Goal: Transaction & Acquisition: Obtain resource

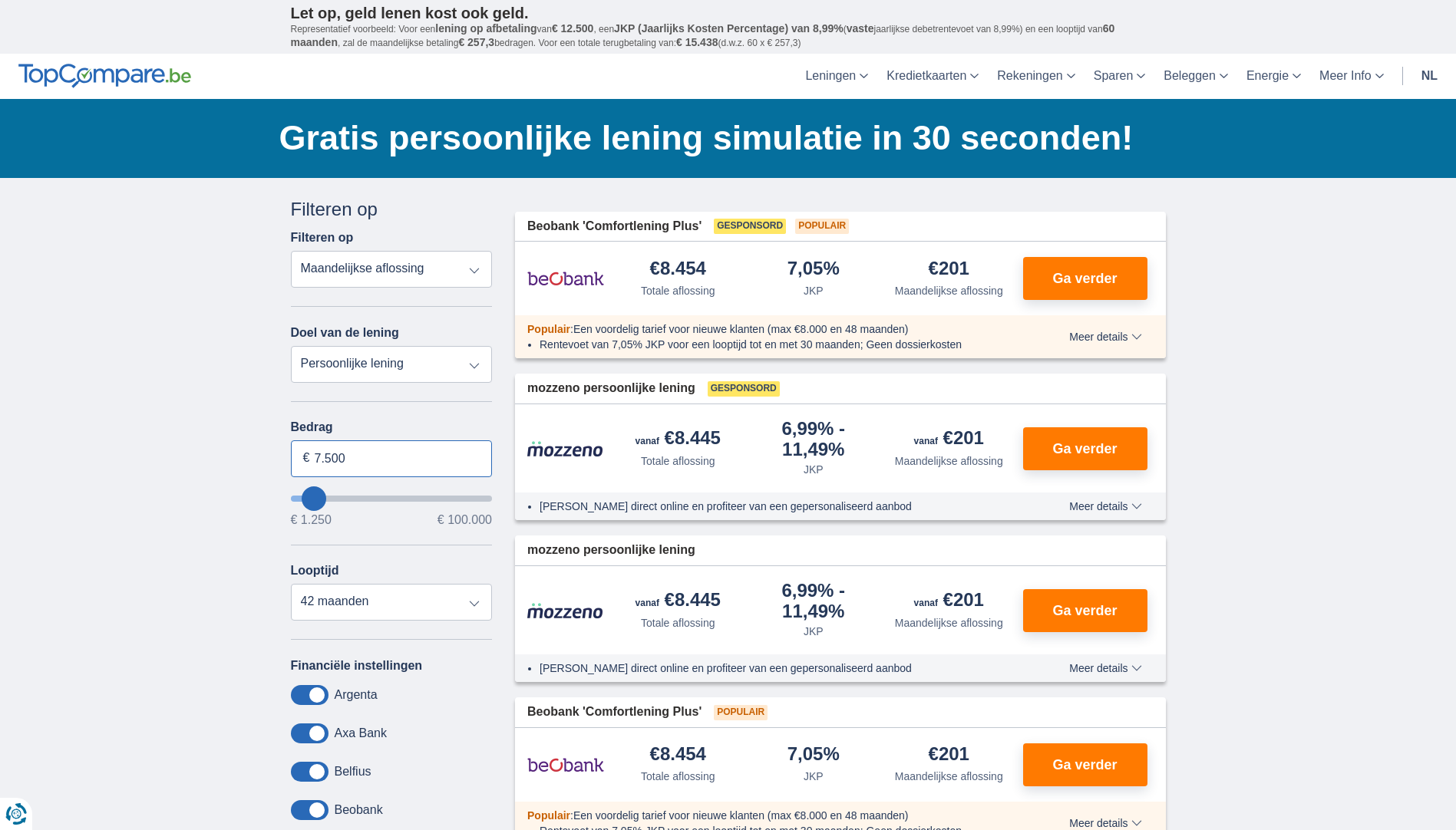
click at [320, 455] on input "7.500" at bounding box center [392, 459] width 202 height 37
drag, startPoint x: 372, startPoint y: 455, endPoint x: 306, endPoint y: 458, distance: 66.1
click at [306, 458] on div "7.500 €" at bounding box center [392, 459] width 202 height 37
type input "25.000"
type input "25250"
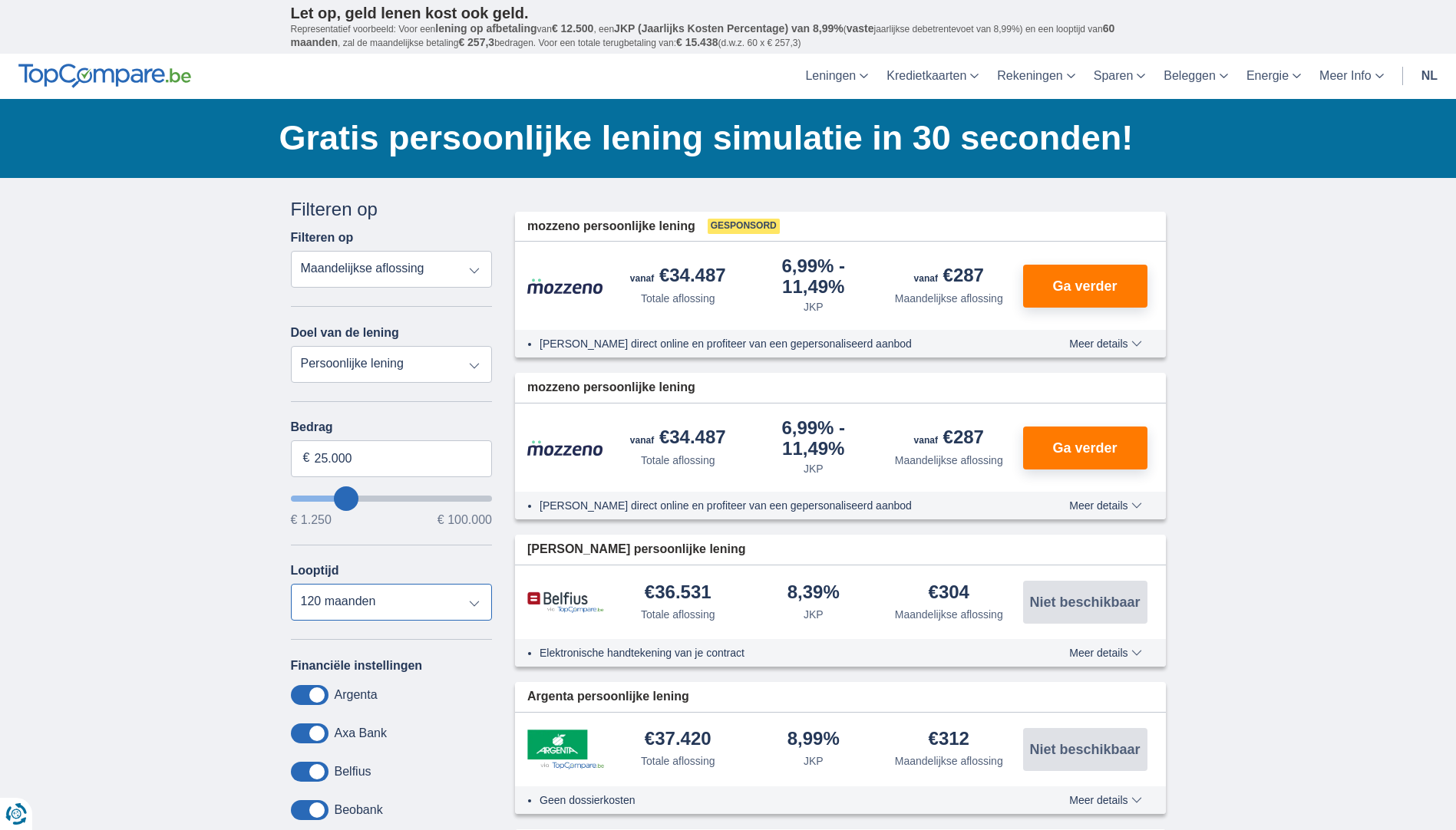
select select "48"
click at [291, 584] on select "12 maanden 18 maanden 24 maanden 30 maanden 36 maanden 42 maanden 48 maanden 60…" at bounding box center [392, 602] width 202 height 37
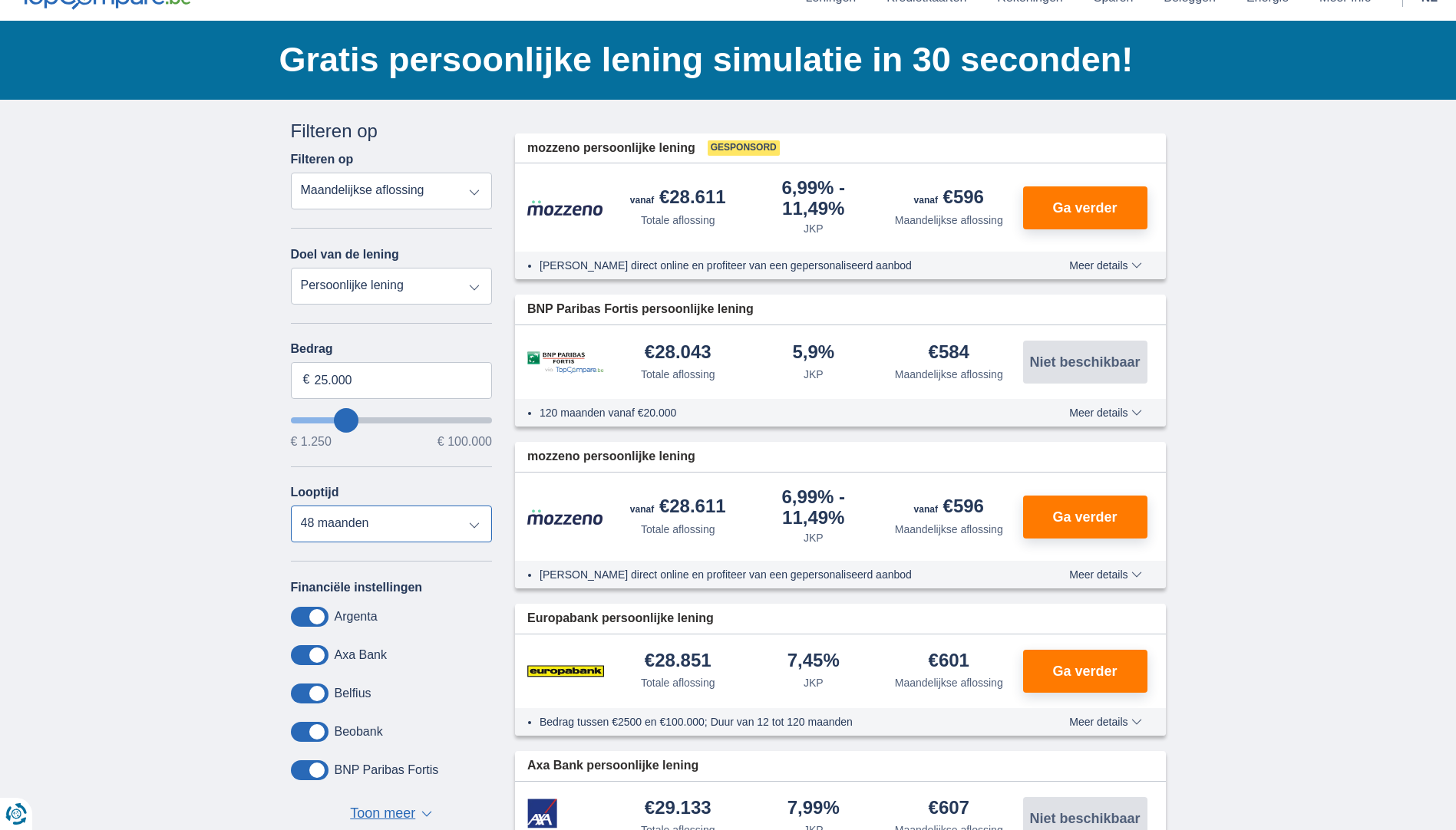
scroll to position [77, 0]
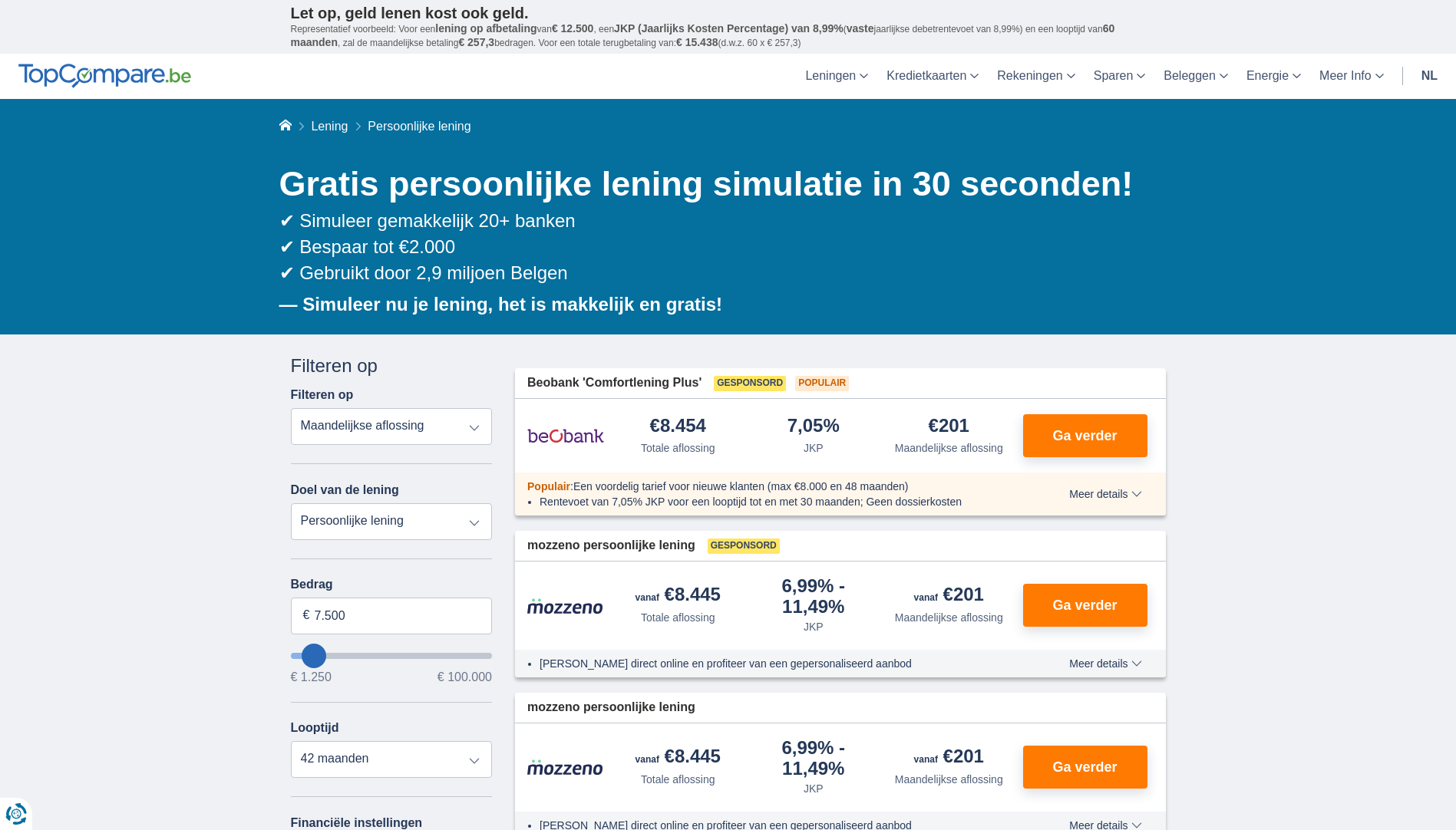
click at [403, 429] on select "Totale aflossing JKP Maandelijkse aflossing" at bounding box center [392, 427] width 202 height 37
click at [333, 520] on select "Persoonlijke lening Auto Moto / fiets Mobilhome / caravan Renovatie Energie Sch…" at bounding box center [392, 522] width 202 height 37
click at [291, 503] on select "Persoonlijke lening Auto Moto / fiets Mobilhome / caravan Renovatie Energie Sch…" at bounding box center [392, 522] width 202 height 37
drag, startPoint x: 346, startPoint y: 616, endPoint x: 300, endPoint y: 614, distance: 46.0
click at [300, 614] on input "7.500" at bounding box center [392, 617] width 202 height 37
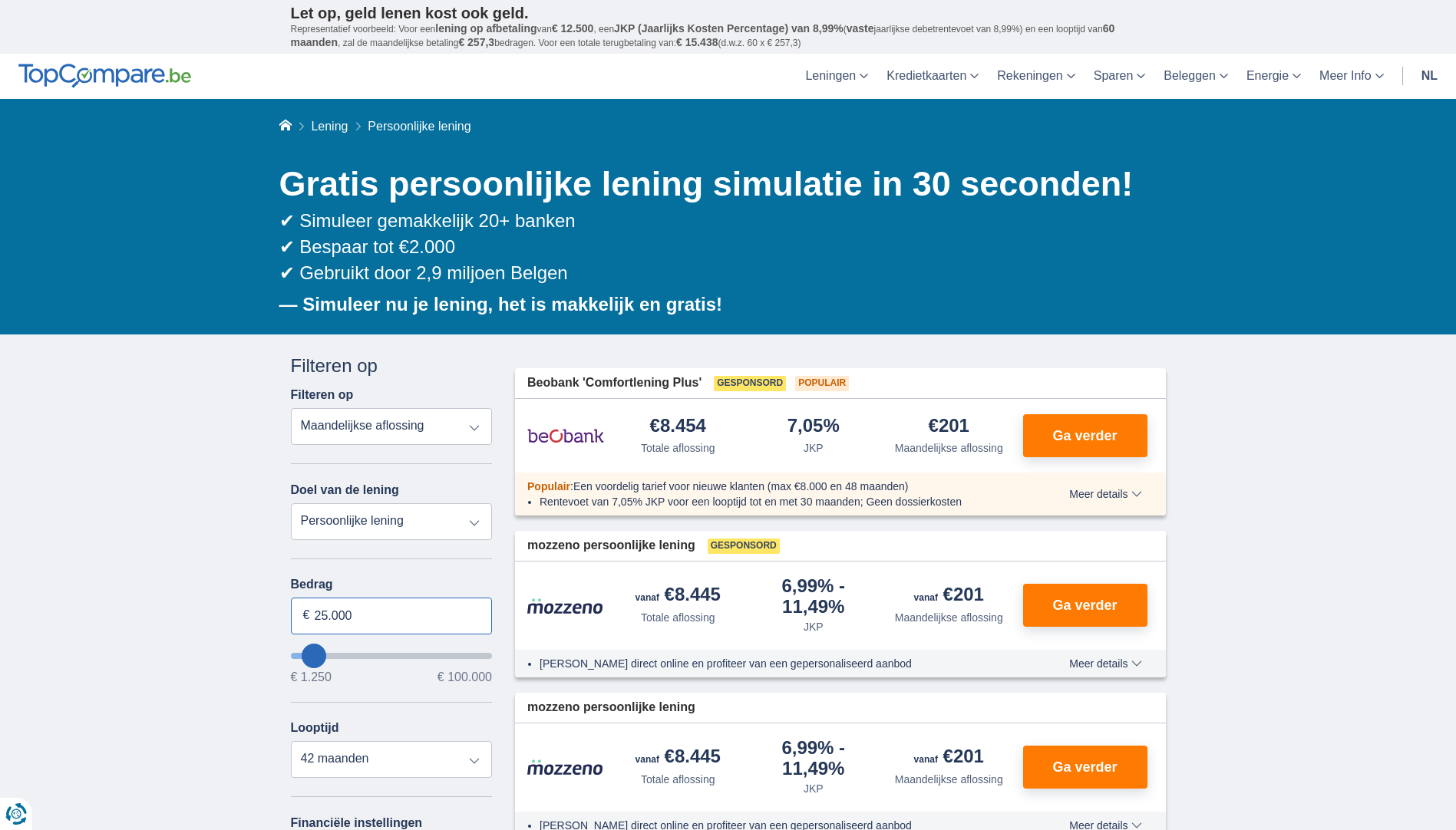
type input "25.000"
type input "25250"
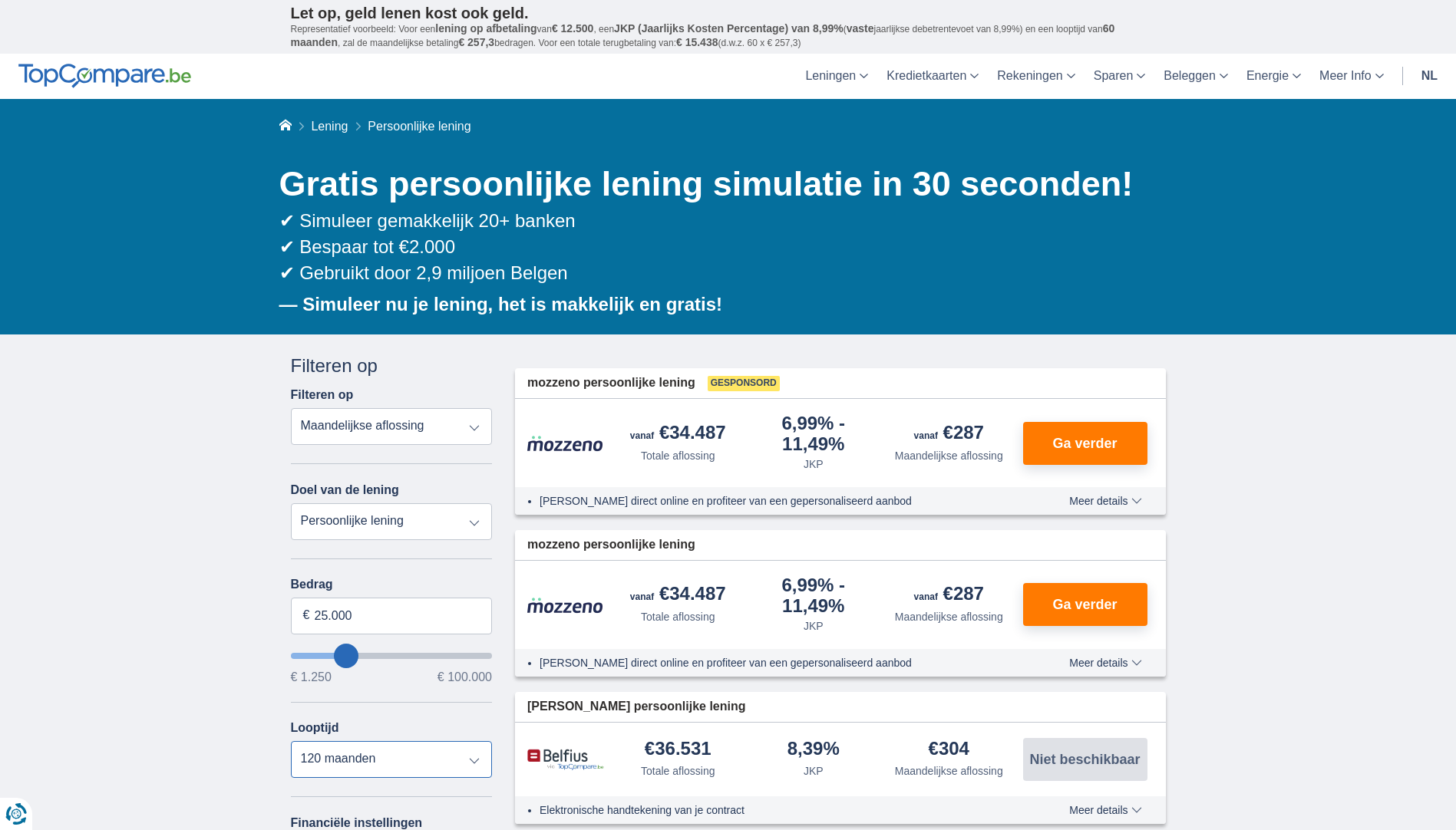
select select "48"
click at [291, 741] on select "12 maanden 18 maanden 24 maanden 30 maanden 36 maanden 42 maanden 48 maanden 60…" at bounding box center [392, 760] width 202 height 37
